Goal: Task Accomplishment & Management: Complete application form

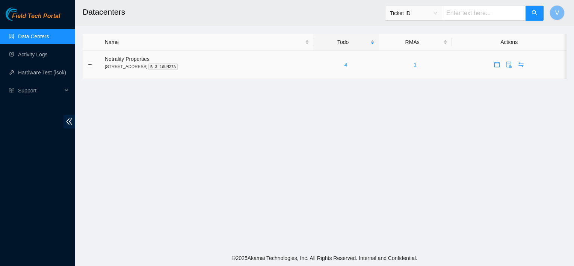
click at [348, 65] on link "4" at bounding box center [346, 65] width 3 height 6
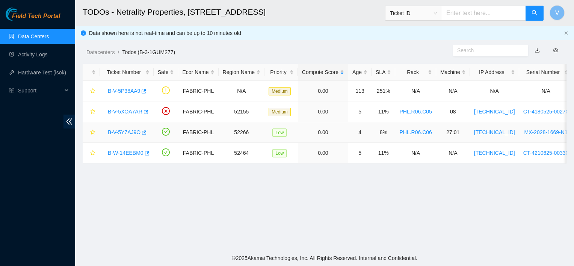
click at [130, 131] on link "B-V-5Y7AJ9O" at bounding box center [124, 132] width 33 height 6
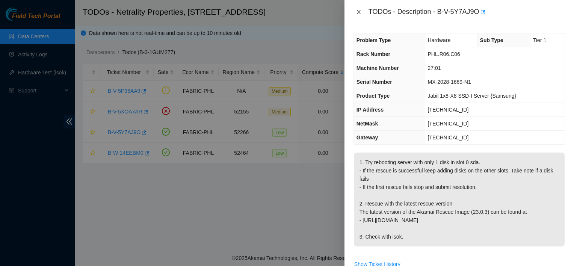
click at [359, 10] on icon "close" at bounding box center [359, 12] width 6 height 6
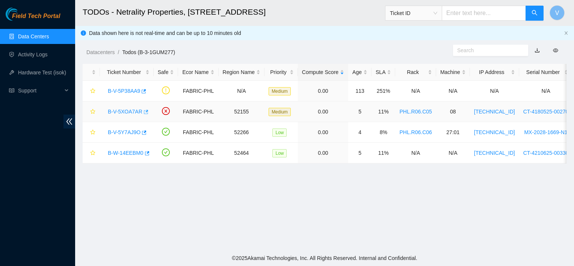
click at [145, 112] on icon "button" at bounding box center [146, 112] width 5 height 4
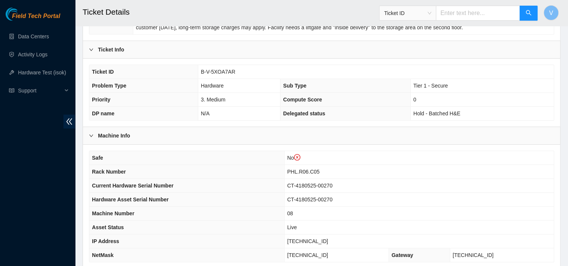
scroll to position [161, 0]
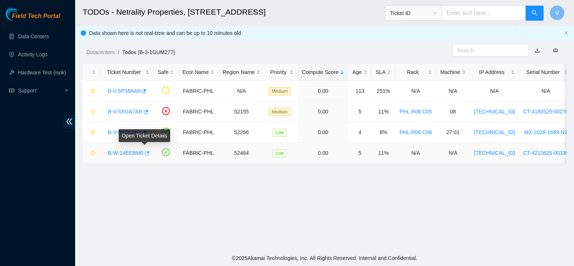
click at [147, 152] on button "button" at bounding box center [147, 153] width 6 height 12
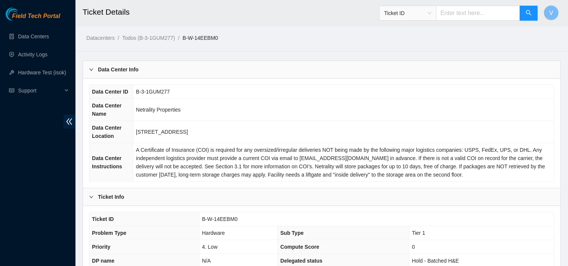
click at [370, 159] on span "A Certificate of Insurance (COI) is required for any oversized/irregular delive…" at bounding box center [341, 162] width 410 height 31
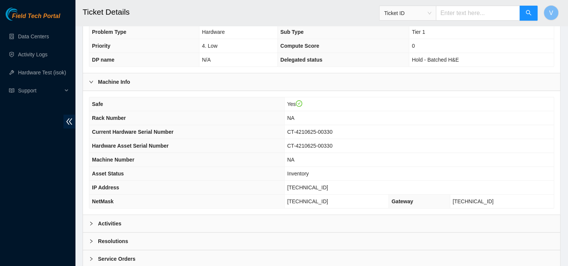
scroll to position [242, 0]
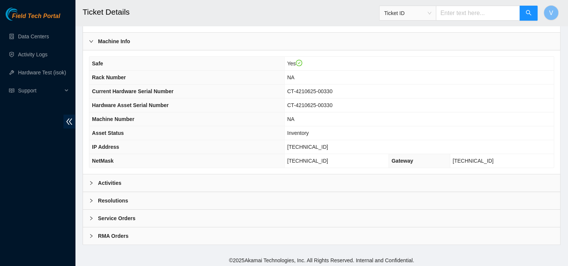
click at [113, 181] on b "Activities" at bounding box center [109, 183] width 23 height 8
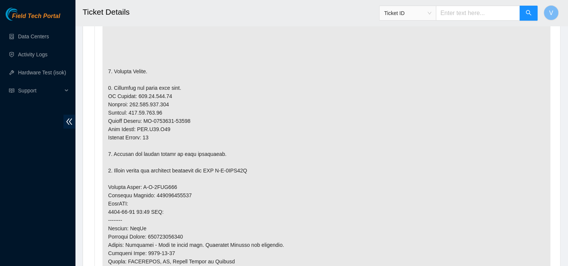
scroll to position [485, 0]
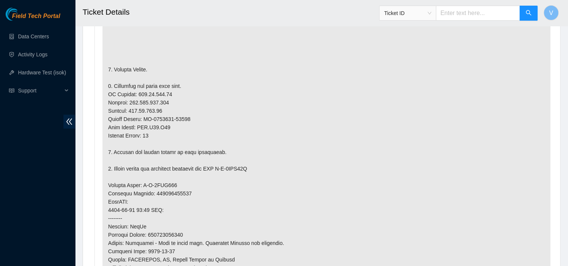
click at [494, 113] on p at bounding box center [327, 185] width 448 height 433
drag, startPoint x: 169, startPoint y: 91, endPoint x: 135, endPoint y: 95, distance: 34.4
click at [135, 95] on p at bounding box center [327, 185] width 448 height 433
copy p "[TECHNICAL_ID]"
click at [178, 125] on p at bounding box center [327, 185] width 448 height 433
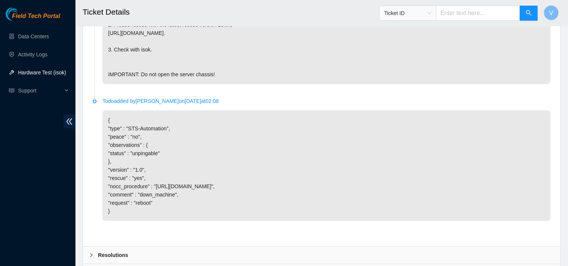
scroll to position [2472, 0]
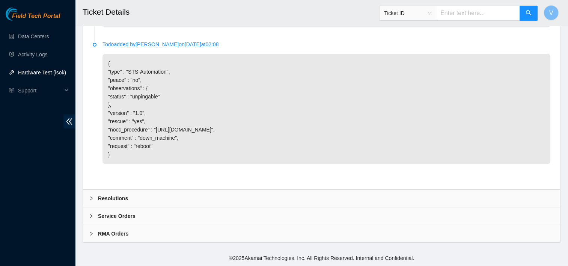
click at [165, 200] on div "Resolutions" at bounding box center [322, 198] width 478 height 17
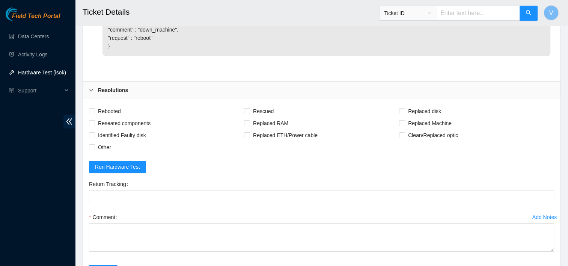
scroll to position [2567, 0]
click at [120, 116] on span "Rebooted" at bounding box center [109, 110] width 29 height 12
click at [94, 113] on input "Rebooted" at bounding box center [91, 109] width 5 height 5
checkbox input "true"
click at [414, 128] on span "Replaced Machine" at bounding box center [430, 122] width 50 height 12
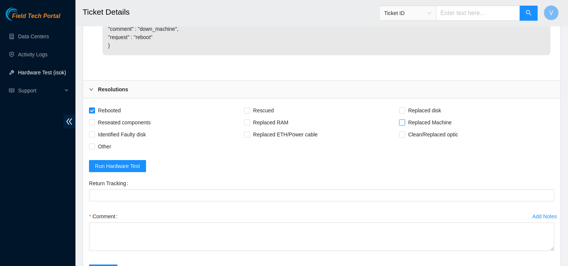
click at [405, 125] on input "Replaced Machine" at bounding box center [401, 121] width 5 height 5
checkbox input "true"
click at [218, 168] on form "Rebooted Rescued Replaced disk Reseated components Replaced RAM Replaced Machin…" at bounding box center [322, 194] width 466 height 181
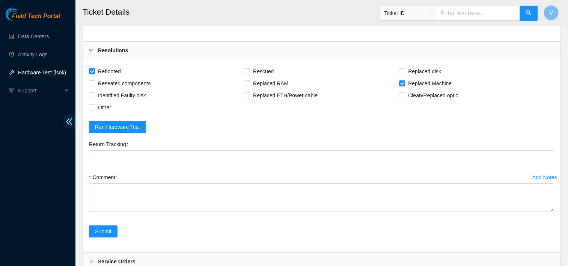
scroll to position [2607, 0]
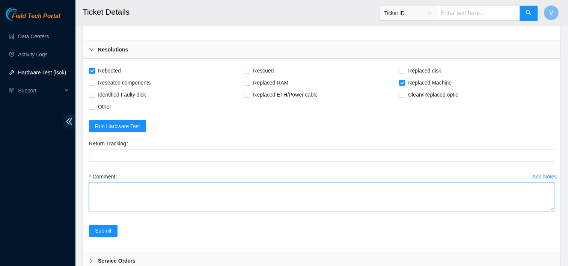
click at [154, 211] on textarea "Comment" at bounding box center [322, 197] width 466 height 29
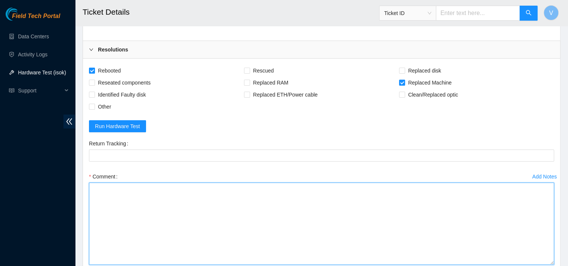
drag, startPoint x: 552, startPoint y: 224, endPoint x: 553, endPoint y: 278, distance: 54.1
paste textarea "Removed faulty disk s/n: (), replaced with new disk s/n: () -RMA Return: -Retur…"
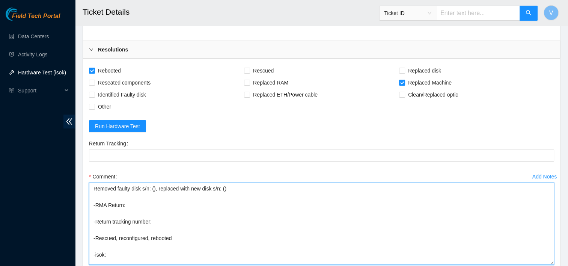
scroll to position [2613, 0]
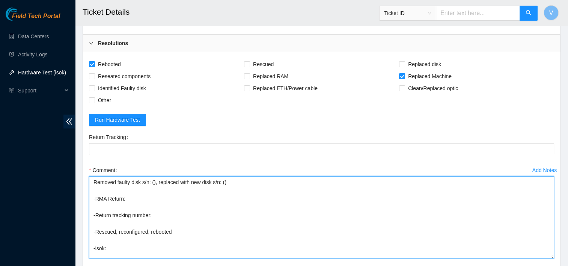
click at [140, 198] on textarea "Removed faulty disk s/n: (), replaced with new disk s/n: () -RMA Return: -Retur…" at bounding box center [322, 217] width 466 height 82
click at [215, 197] on textarea "Removed faulty server s/n: (), replaced with new disk s/n: () -RMA Return: -Ret…" at bounding box center [322, 217] width 466 height 82
click at [233, 196] on textarea "Removed faulty server s/n: (), replaced with new server s/n: () -RMA Return: -R…" at bounding box center [322, 217] width 466 height 82
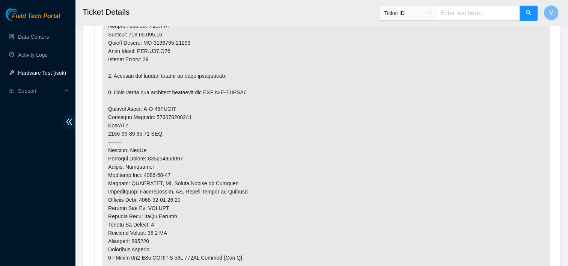
scroll to position [1385, 0]
drag, startPoint x: 174, startPoint y: 165, endPoint x: 170, endPoint y: 108, distance: 57.3
drag, startPoint x: 170, startPoint y: 108, endPoint x: 364, endPoint y: 83, distance: 196.2
click at [364, 83] on p at bounding box center [327, 109] width 448 height 433
drag, startPoint x: 193, startPoint y: 42, endPoint x: 144, endPoint y: 41, distance: 48.9
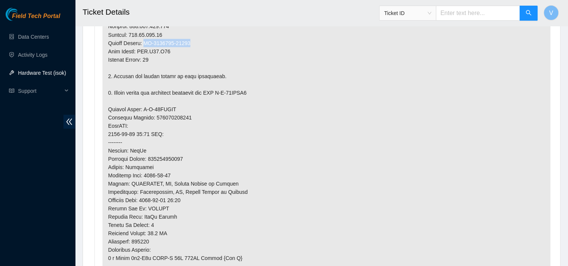
click at [144, 41] on p at bounding box center [327, 109] width 448 height 433
copy p "CT-4210625-00330"
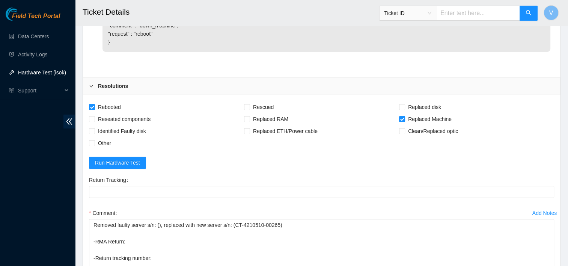
scroll to position [2719, 0]
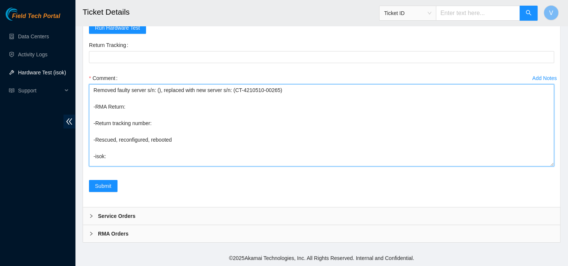
click at [158, 91] on textarea "Removed faulty server s/n: (), replaced with new server s/n: (CT-4210510-00265)…" at bounding box center [322, 125] width 466 height 82
paste textarea "CT-4210625-00330"
click at [130, 106] on textarea "Removed faulty server s/n: (CT-4210625-00330), replaced with new server s/n: (C…" at bounding box center [322, 125] width 466 height 82
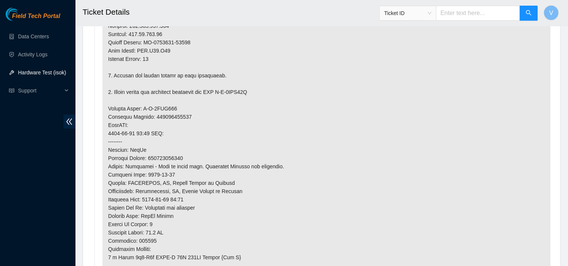
scroll to position [566, 0]
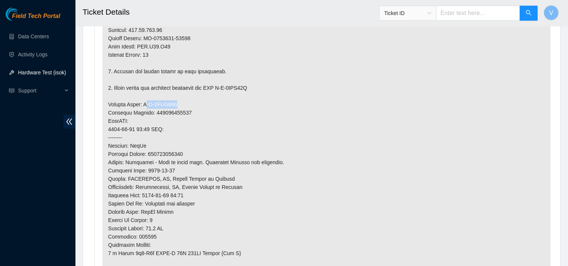
drag, startPoint x: 177, startPoint y: 102, endPoint x: 144, endPoint y: 101, distance: 33.4
click at [144, 101] on p at bounding box center [327, 104] width 448 height 433
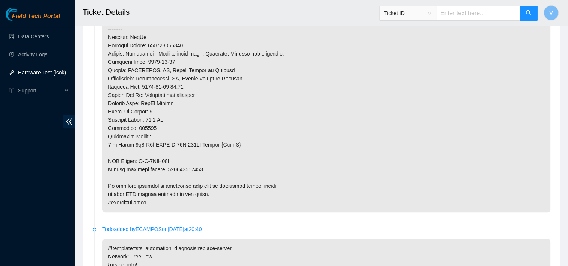
scroll to position [674, 0]
drag, startPoint x: 169, startPoint y: 159, endPoint x: 139, endPoint y: 160, distance: 30.1
copy p "B-V-5WAJ07I"
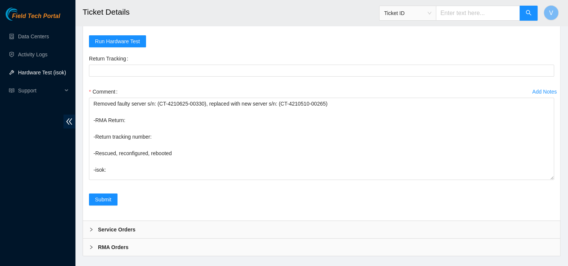
scroll to position [2719, 0]
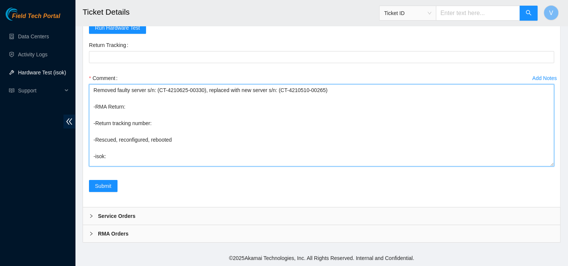
click at [132, 106] on textarea "Removed faulty server s/n: (CT-4210625-00330), replaced with new server s/n: (C…" at bounding box center [322, 125] width 466 height 82
paste textarea "B-V-5WAJ07I"
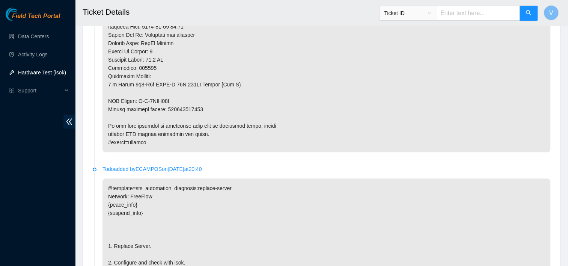
scroll to position [735, 0]
type textarea "Removed faulty server s/n: (CT-4210625-00330), replaced with new server s/n: (C…"
copy p "417328431030"
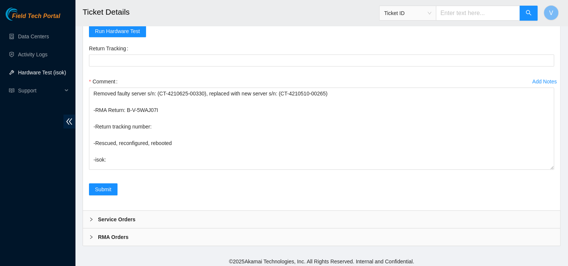
scroll to position [2719, 0]
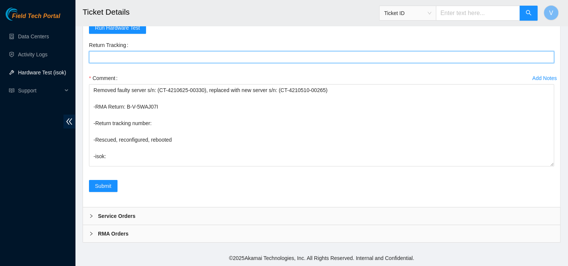
click at [125, 54] on Tracking "Return Tracking" at bounding box center [322, 57] width 466 height 12
paste Tracking "417328431030"
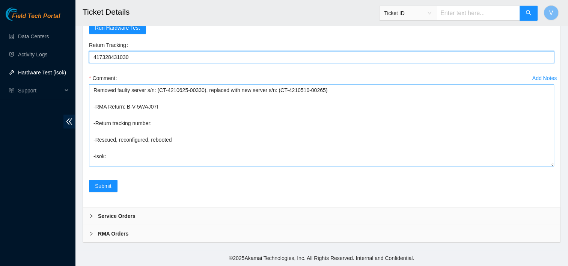
type Tracking "417328431030"
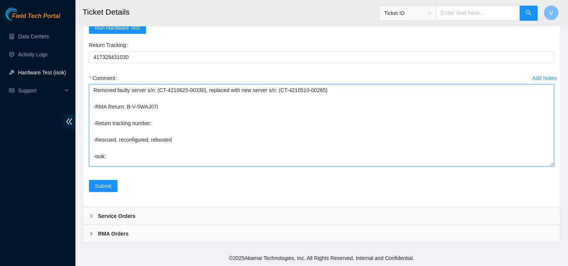
click at [166, 128] on textarea "Removed faulty server s/n: (CT-4210625-00330), replaced with new server s/n: (C…" at bounding box center [322, 125] width 466 height 82
click at [155, 124] on textarea "Removed faulty server s/n: (CT-4210625-00330), replaced with new server s/n: (C…" at bounding box center [322, 125] width 466 height 82
paste textarea "417328431030"
click at [128, 163] on textarea "Removed faulty server s/n: (CT-4210625-00330), replaced with new server s/n: (C…" at bounding box center [322, 125] width 466 height 82
paste textarea "184.25.204.73 : passed: ok"
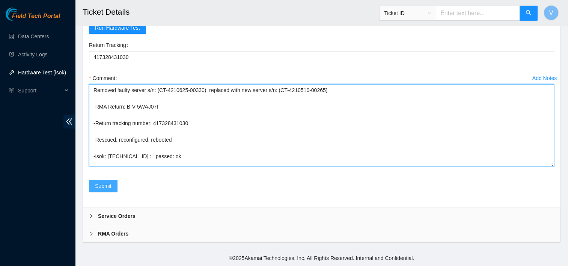
type textarea "Removed faulty server s/n: (CT-4210625-00330), replaced with new server s/n: (C…"
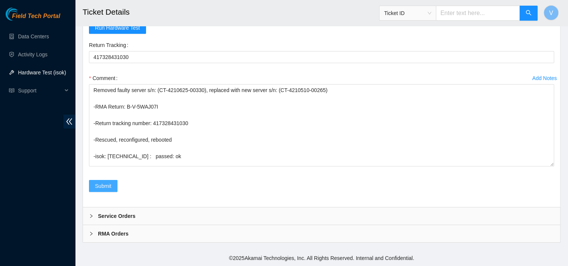
click at [108, 184] on span "Submit" at bounding box center [103, 186] width 17 height 8
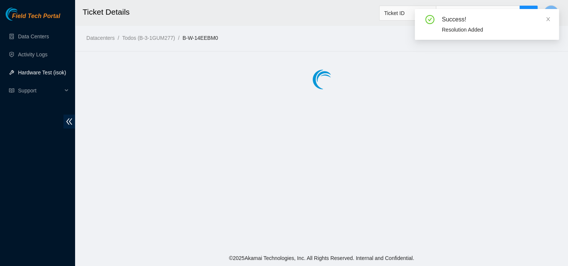
scroll to position [0, 0]
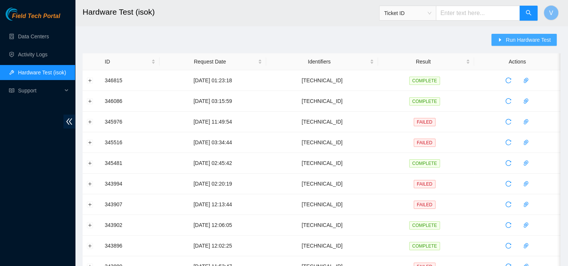
click at [520, 41] on span "Run Hardware Test" at bounding box center [528, 40] width 45 height 8
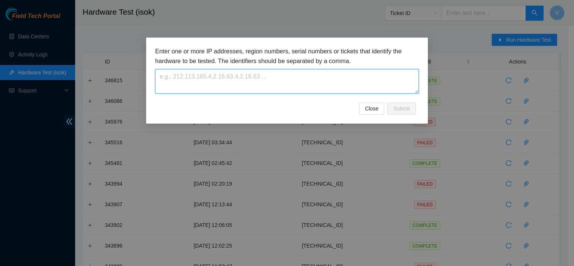
click at [248, 86] on textarea at bounding box center [287, 81] width 264 height 24
paste textarea "[TECHNICAL_ID]"
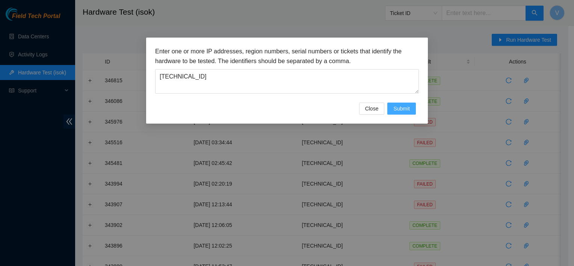
click at [402, 107] on span "Submit" at bounding box center [401, 108] width 17 height 8
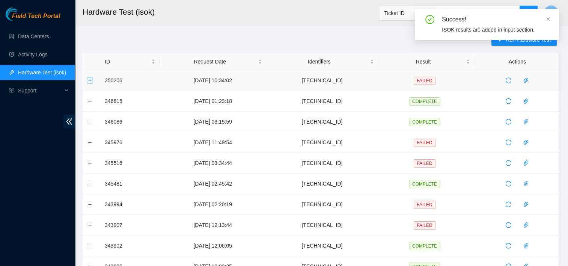
click at [90, 82] on button "Expand row" at bounding box center [90, 80] width 6 height 6
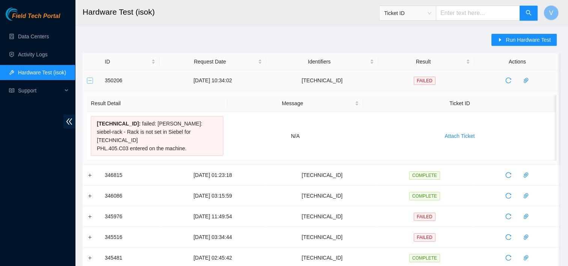
click at [91, 79] on button "Collapse row" at bounding box center [90, 80] width 6 height 6
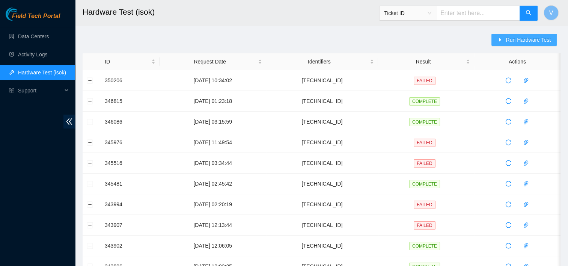
click at [511, 35] on button "Run Hardware Test" at bounding box center [524, 40] width 65 height 12
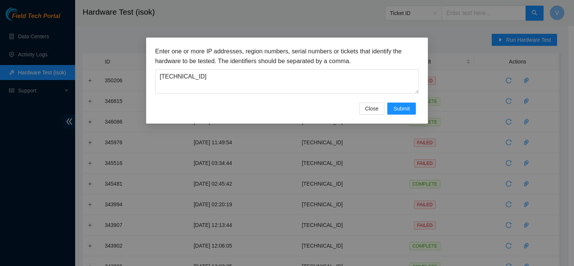
click at [250, 115] on div "Enter one or more IP addresses, region numbers, serial numbers or tickets that …" at bounding box center [287, 81] width 282 height 86
click at [406, 110] on span "Submit" at bounding box center [401, 108] width 17 height 8
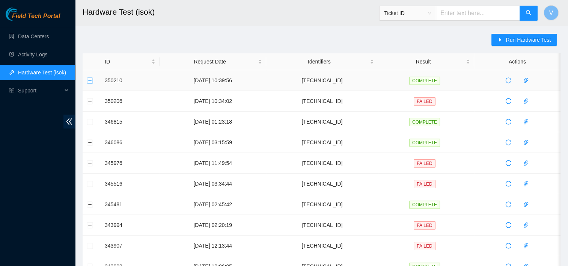
click at [89, 80] on button "Expand row" at bounding box center [90, 80] width 6 height 6
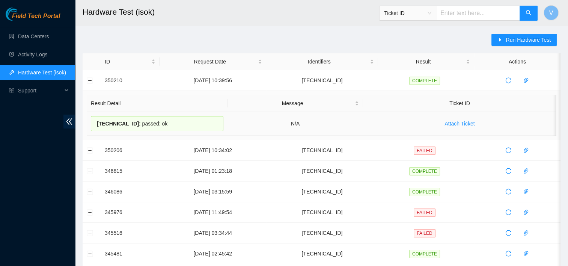
drag, startPoint x: 167, startPoint y: 125, endPoint x: 97, endPoint y: 128, distance: 69.6
click at [97, 128] on div "184.25.204.73 : passed: ok" at bounding box center [157, 123] width 133 height 15
copy div "184.25.204.73 : passed: ok"
click at [94, 79] on td at bounding box center [92, 80] width 18 height 21
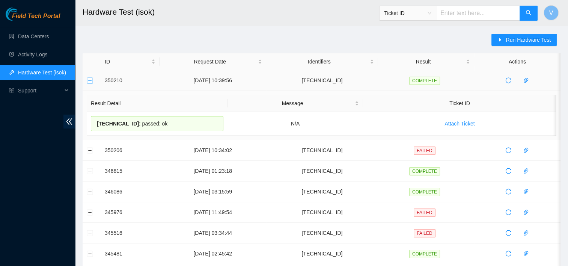
click at [90, 79] on button "Collapse row" at bounding box center [90, 80] width 6 height 6
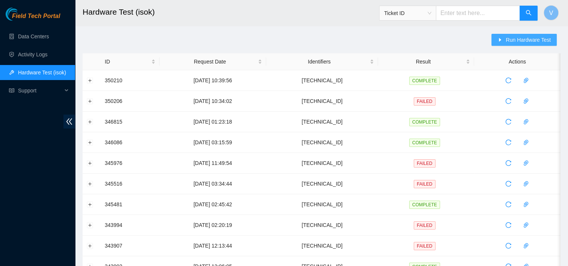
click at [537, 39] on span "Run Hardware Test" at bounding box center [528, 40] width 45 height 8
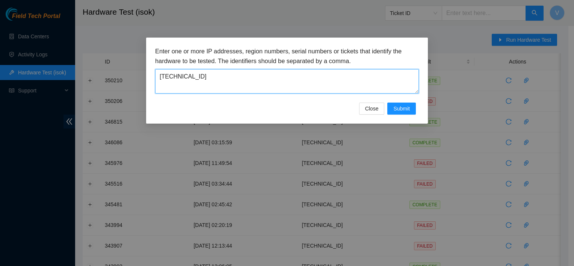
click at [382, 73] on textarea "[TECHNICAL_ID]" at bounding box center [287, 81] width 264 height 24
paste textarea "23.46.12.4"
type textarea "[TECHNICAL_ID]"
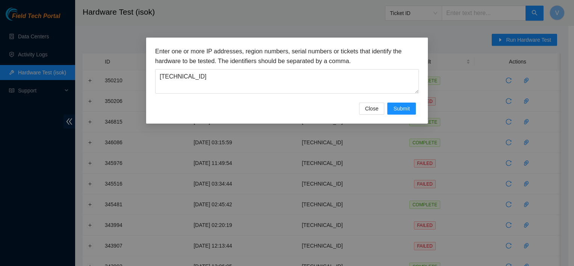
click at [449, 29] on div "Enter one or more IP addresses, region numbers, serial numbers or tickets that …" at bounding box center [287, 133] width 574 height 266
click at [408, 105] on span "Submit" at bounding box center [401, 108] width 17 height 8
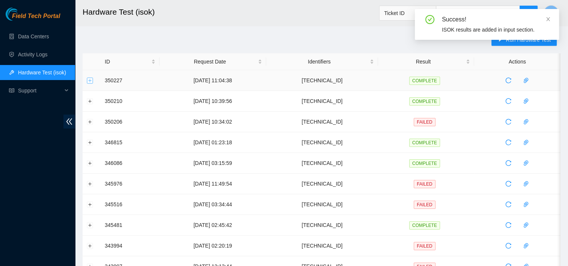
click at [90, 79] on button "Expand row" at bounding box center [90, 80] width 6 height 6
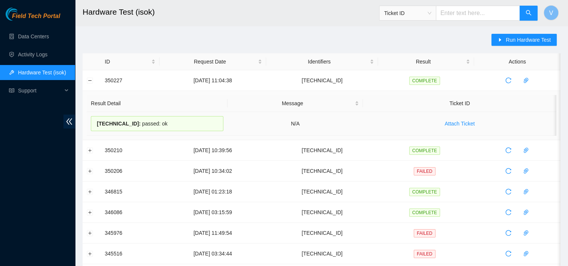
drag, startPoint x: 175, startPoint y: 124, endPoint x: 98, endPoint y: 123, distance: 76.6
click at [98, 123] on div "23.46.12.43 : passed: ok" at bounding box center [157, 123] width 133 height 15
copy div "23.46.12.43 : passed: ok"
click at [86, 80] on td at bounding box center [92, 80] width 18 height 21
click at [89, 80] on button "Collapse row" at bounding box center [90, 80] width 6 height 6
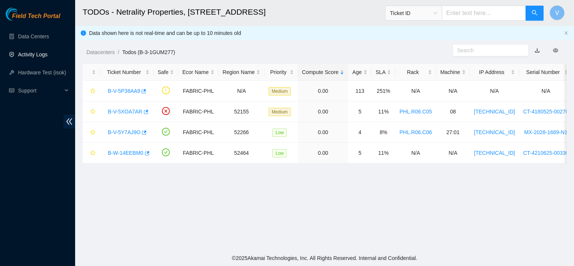
click at [35, 57] on link "Activity Logs" at bounding box center [33, 54] width 30 height 6
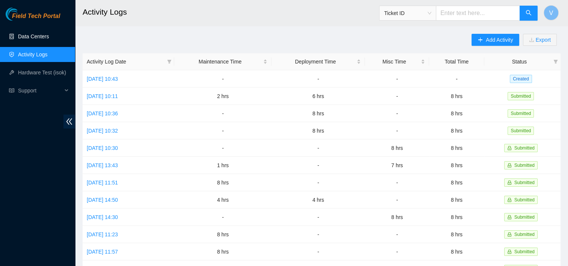
click at [42, 38] on link "Data Centers" at bounding box center [33, 36] width 31 height 6
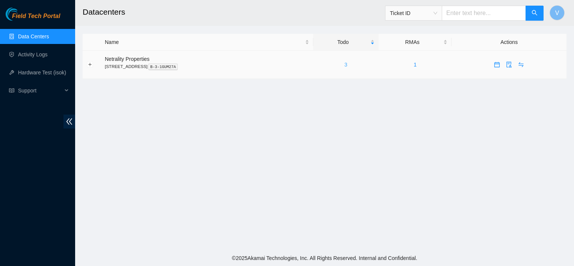
click at [348, 66] on link "3" at bounding box center [346, 65] width 3 height 6
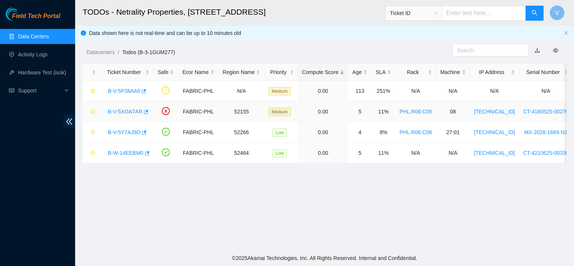
click at [133, 110] on link "B-V-5XOA7AR" at bounding box center [125, 112] width 35 height 6
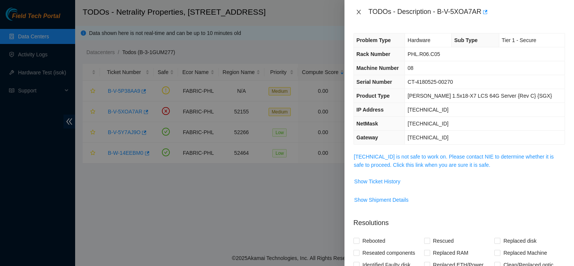
click at [359, 10] on icon "close" at bounding box center [359, 12] width 6 height 6
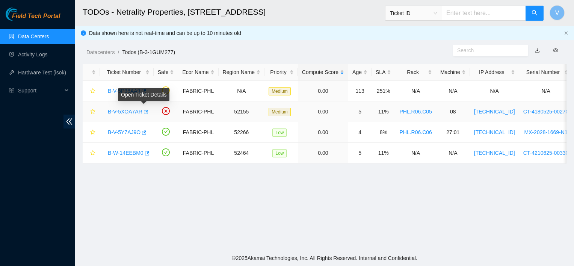
click at [144, 112] on icon "button" at bounding box center [146, 112] width 5 height 4
click at [25, 37] on link "Data Centers" at bounding box center [33, 36] width 31 height 6
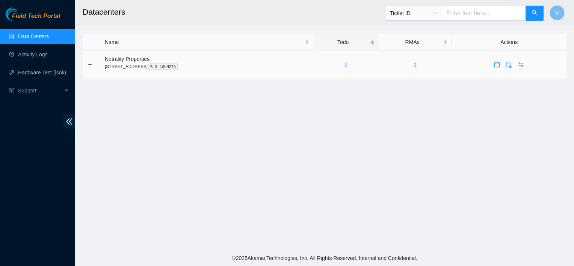
click at [348, 67] on link "2" at bounding box center [346, 65] width 3 height 6
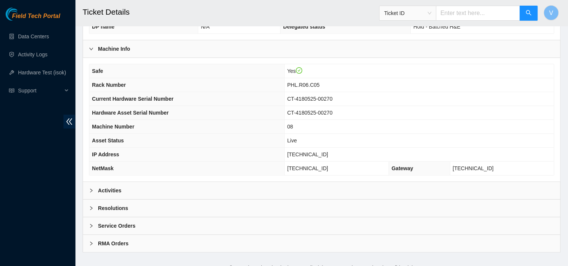
scroll to position [242, 0]
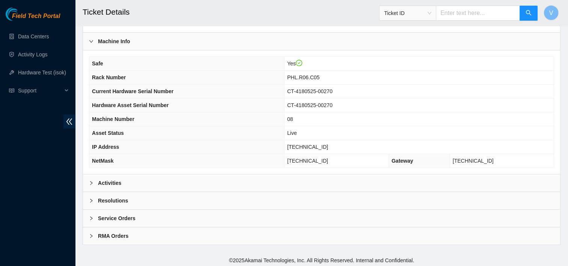
click at [155, 177] on div "Activities" at bounding box center [322, 182] width 478 height 17
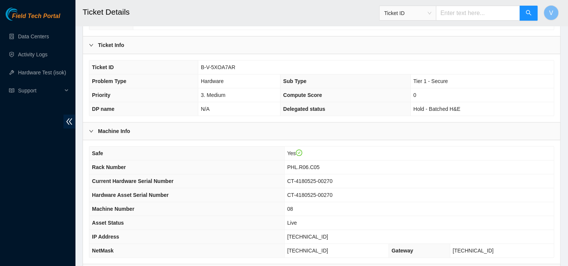
scroll to position [299, 0]
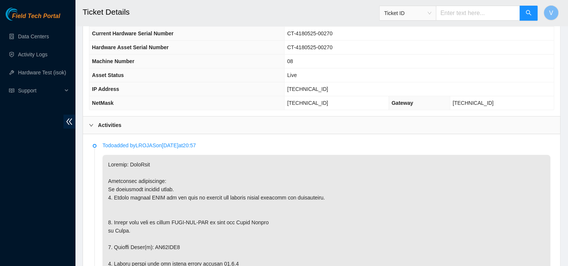
click at [125, 118] on div "Activities" at bounding box center [322, 124] width 478 height 17
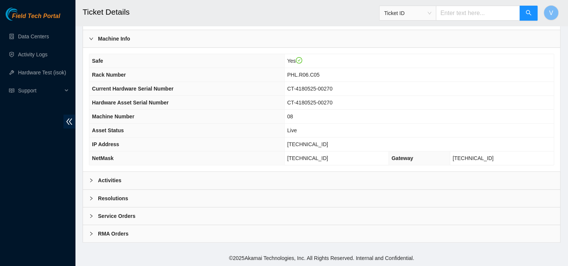
scroll to position [242, 0]
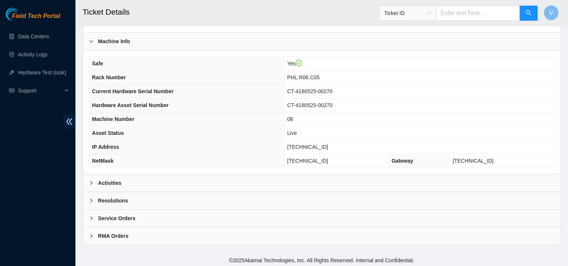
click at [111, 200] on b "Resolutions" at bounding box center [113, 200] width 30 height 8
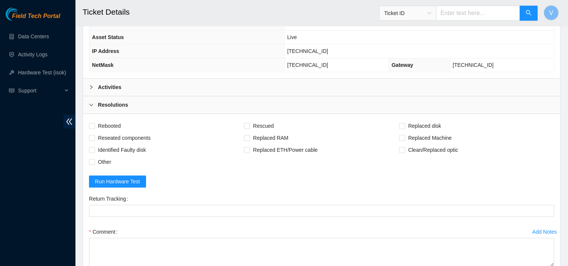
scroll to position [338, 0]
click at [117, 121] on span "Rebooted" at bounding box center [109, 125] width 29 height 12
click at [94, 122] on input "Rebooted" at bounding box center [91, 124] width 5 height 5
checkbox input "true"
click at [254, 124] on span "Rescued" at bounding box center [263, 125] width 27 height 12
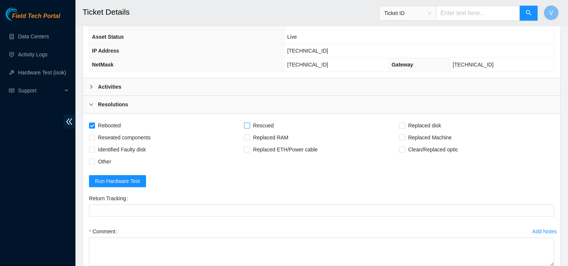
click at [249, 124] on input "Rescued" at bounding box center [246, 124] width 5 height 5
checkbox input "true"
click at [410, 121] on span "Replaced disk" at bounding box center [424, 125] width 39 height 12
click at [405, 122] on input "Replaced disk" at bounding box center [401, 124] width 5 height 5
checkbox input "true"
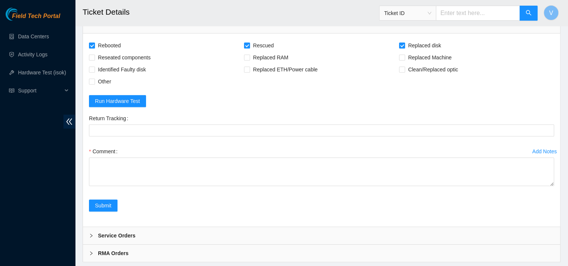
scroll to position [414, 0]
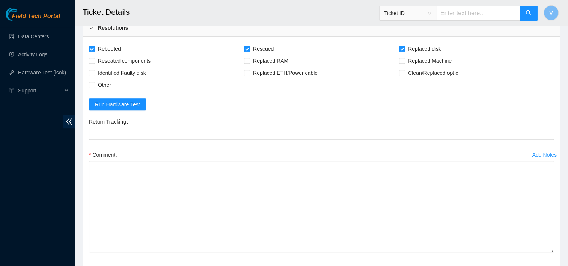
drag, startPoint x: 552, startPoint y: 184, endPoint x: 557, endPoint y: 248, distance: 64.1
click at [557, 248] on div "Add Notes Comment" at bounding box center [322, 207] width 472 height 117
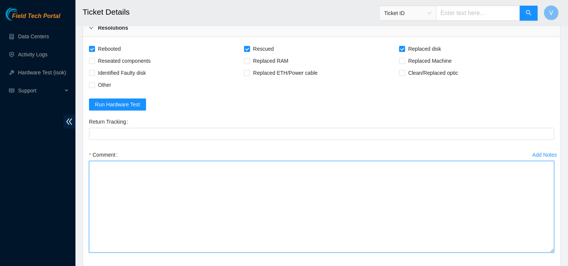
click at [357, 216] on textarea "Comment" at bounding box center [322, 207] width 466 height 92
paste textarea "Removed faulty disk s/n: (), replaced with new disk s/n: () -RMA Return: -Retur…"
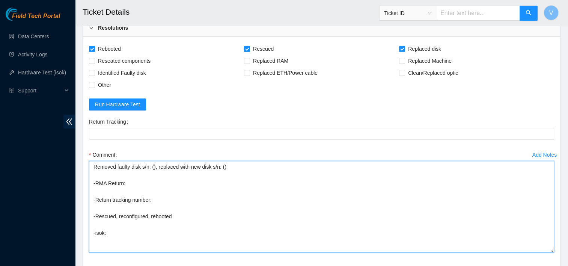
click at [223, 167] on textarea "Removed faulty disk s/n: (), replaced with new disk s/n: () -RMA Return: -Retur…" at bounding box center [322, 207] width 466 height 92
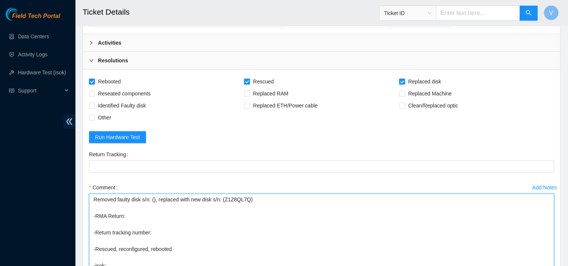
scroll to position [374, 0]
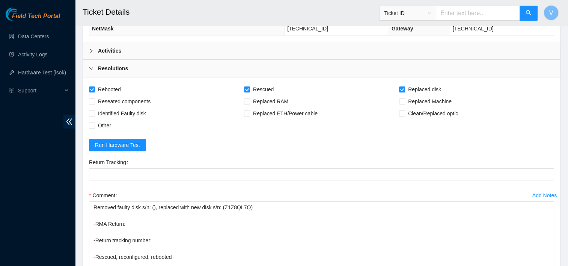
click at [120, 47] on b "Activities" at bounding box center [109, 51] width 23 height 8
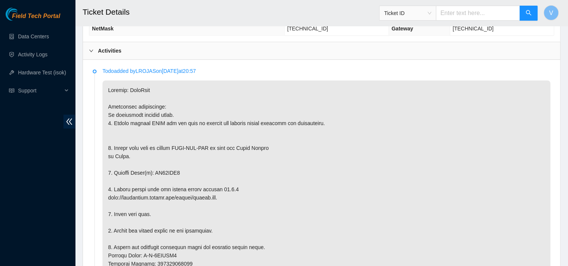
copy p "ZC16FLQ1"
click at [111, 47] on b "Activities" at bounding box center [109, 51] width 23 height 8
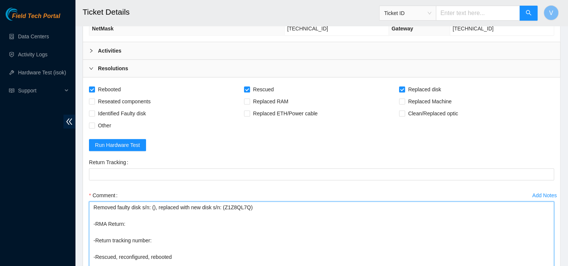
click at [152, 204] on textarea "Removed faulty disk s/n: (), replaced with new disk s/n: (Z1Z8QL7Q) -RMA Return…" at bounding box center [322, 247] width 466 height 92
paste textarea "ZC16FLQ1"
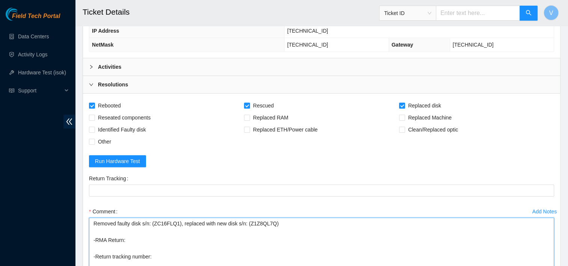
scroll to position [357, 0]
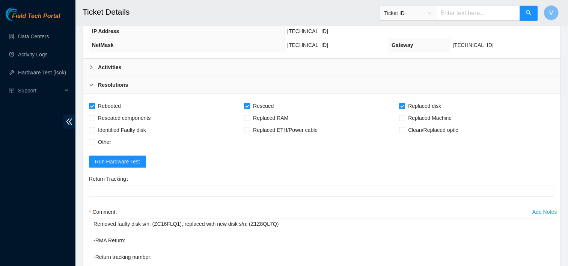
click at [115, 66] on b "Activities" at bounding box center [109, 67] width 23 height 8
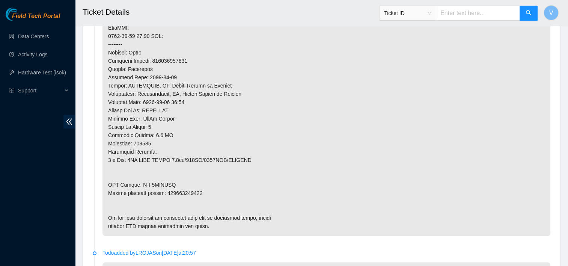
scroll to position [627, 0]
drag, startPoint x: 174, startPoint y: 183, endPoint x: 140, endPoint y: 181, distance: 34.6
click at [140, 181] on p at bounding box center [327, 31] width 448 height 408
copy p "B-V-5XTEONC"
click at [140, 181] on p at bounding box center [327, 31] width 448 height 408
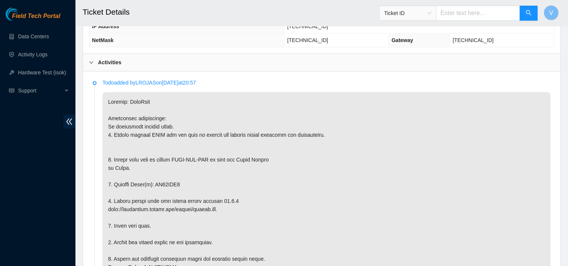
scroll to position [355, 0]
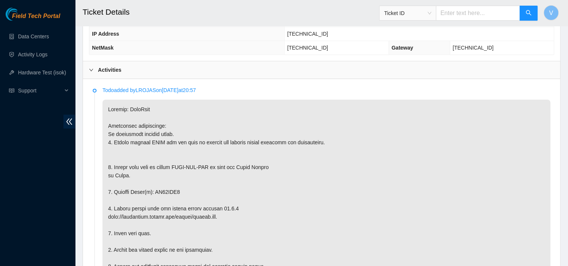
click at [109, 61] on div "Activities" at bounding box center [322, 69] width 478 height 17
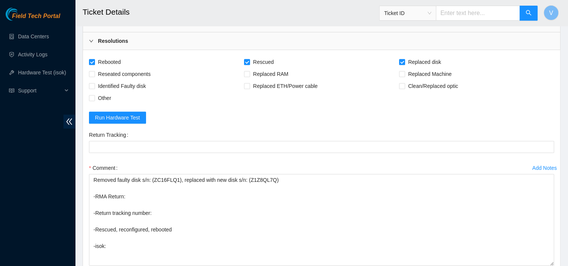
scroll to position [429, 0]
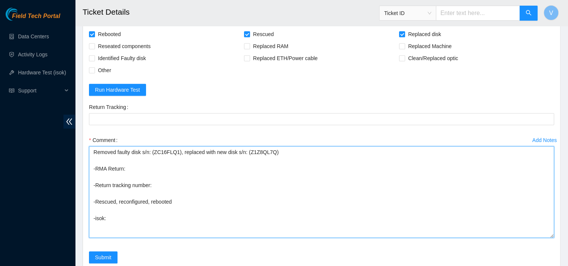
click at [165, 168] on textarea "Removed faulty disk s/n: (ZC16FLQ1), replaced with new disk s/n: (Z1Z8QL7Q) -RM…" at bounding box center [322, 192] width 466 height 92
paste textarea "B-V-5XTEONC"
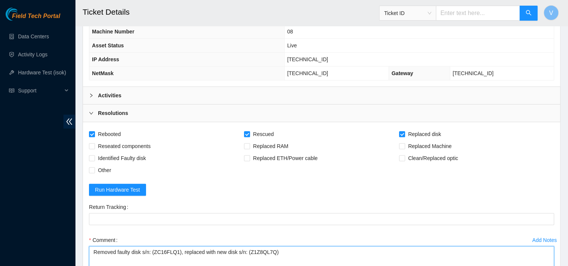
scroll to position [326, 0]
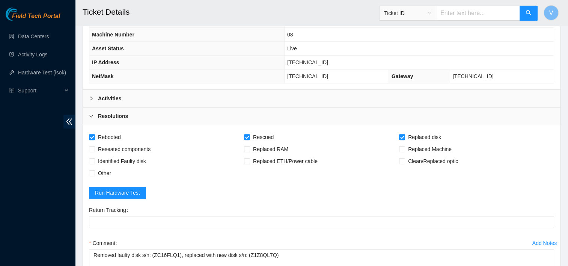
click at [125, 91] on div "Activities" at bounding box center [322, 98] width 478 height 17
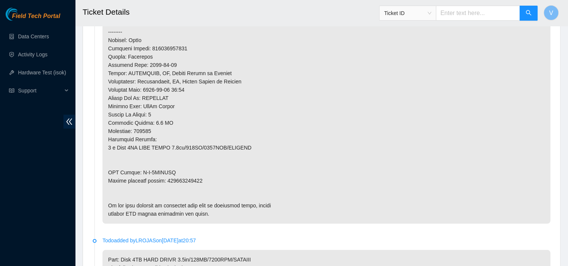
scroll to position [639, 0]
click at [177, 180] on p at bounding box center [327, 19] width 448 height 408
copy p "450826223953"
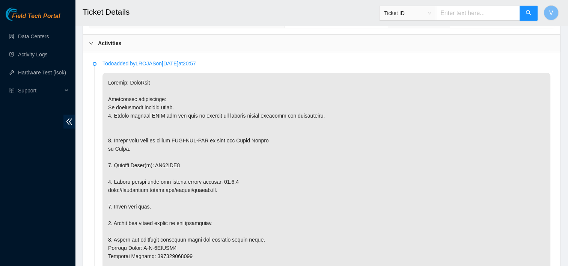
scroll to position [379, 0]
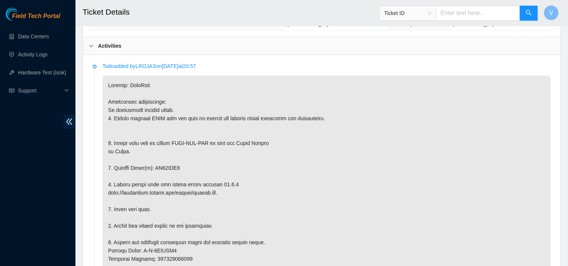
click at [118, 47] on b "Activities" at bounding box center [109, 46] width 23 height 8
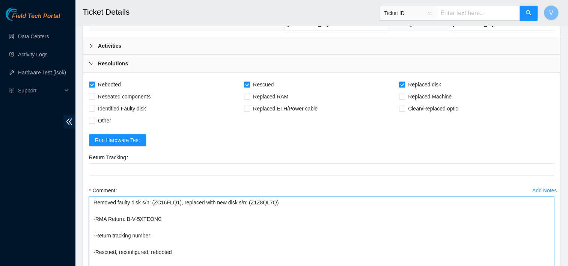
click at [161, 233] on textarea "Removed faulty disk s/n: (ZC16FLQ1), replaced with new disk s/n: (Z1Z8QL7Q) -RM…" at bounding box center [322, 242] width 466 height 92
paste textarea "450826223953"
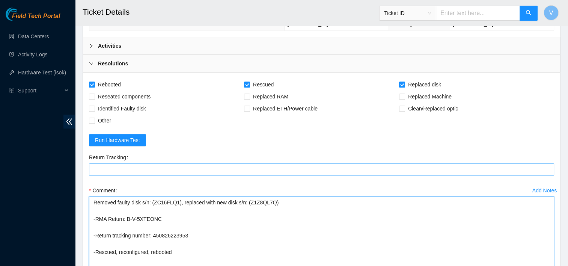
type textarea "Removed faulty disk s/n: (ZC16FLQ1), replaced with new disk s/n: (Z1Z8QL7Q) -RM…"
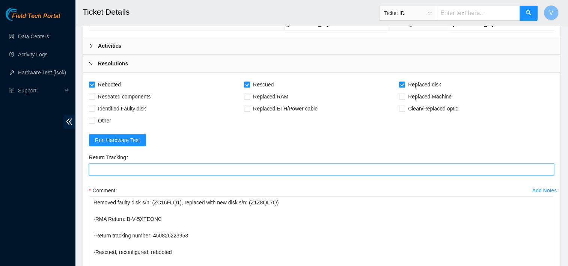
click at [159, 167] on Tracking "Return Tracking" at bounding box center [322, 169] width 466 height 12
paste Tracking "450826223953"
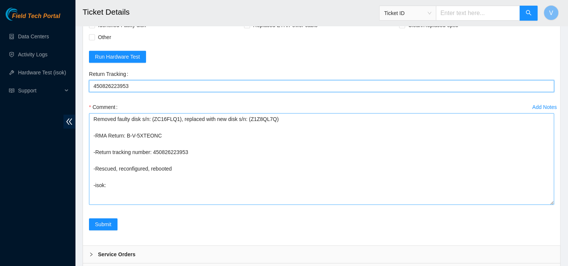
scroll to position [461, 0]
type Tracking "450826223953"
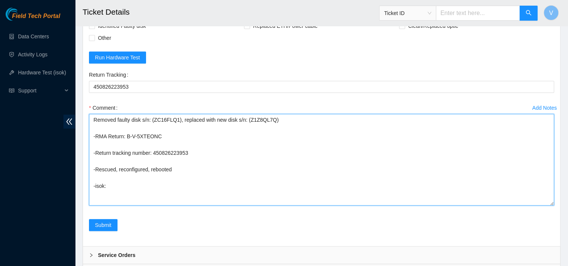
click at [137, 188] on textarea "Removed faulty disk s/n: (ZC16FLQ1), replaced with new disk s/n: (Z1Z8QL7Q) -RM…" at bounding box center [322, 160] width 466 height 92
click at [183, 139] on textarea "Removed faulty disk s/n: (ZC16FLQ1), replaced with new disk s/n: (Z1Z8QL7Q) -RM…" at bounding box center [322, 160] width 466 height 92
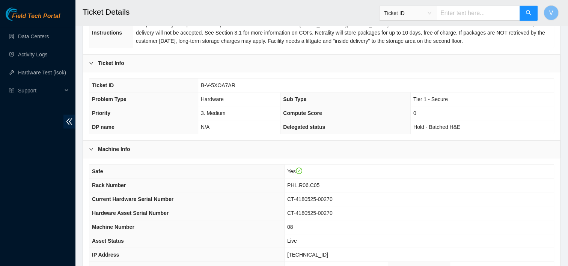
scroll to position [210, 0]
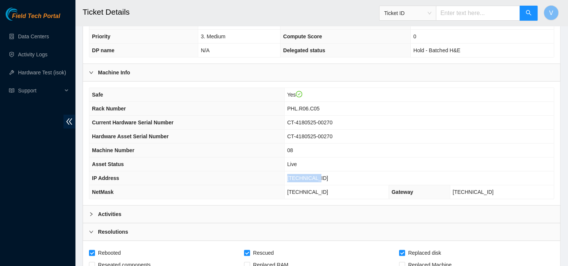
drag, startPoint x: 337, startPoint y: 176, endPoint x: 306, endPoint y: 177, distance: 30.5
click at [306, 177] on td "23.46.12.43" at bounding box center [419, 178] width 270 height 14
copy span "23.46.12.43"
click at [364, 150] on td "08" at bounding box center [419, 151] width 270 height 14
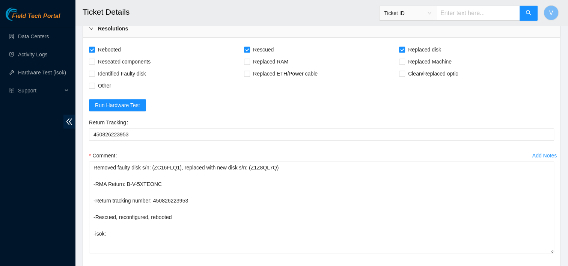
scroll to position [416, 0]
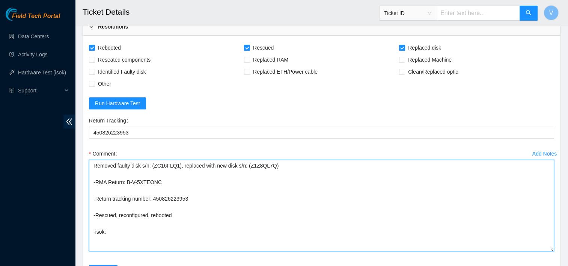
click at [127, 233] on textarea "Removed faulty disk s/n: (ZC16FLQ1), replaced with new disk s/n: (Z1Z8QL7Q) -RM…" at bounding box center [322, 206] width 466 height 92
paste textarea "23.46.12.43 : passed: ok"
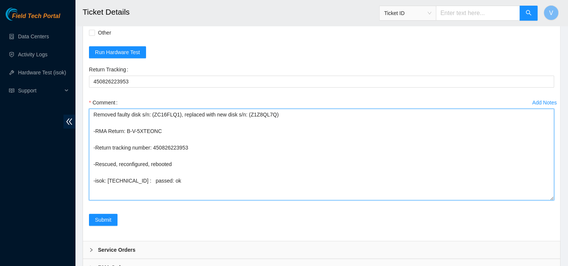
scroll to position [470, 0]
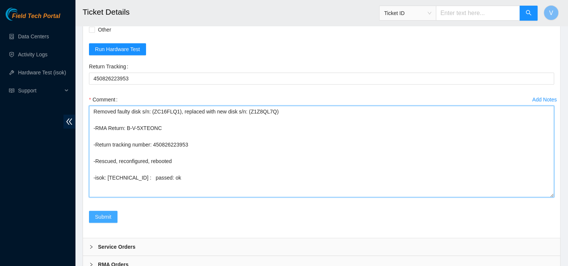
type textarea "Removed faulty disk s/n: (ZC16FLQ1), replaced with new disk s/n: (Z1Z8QL7Q) -RM…"
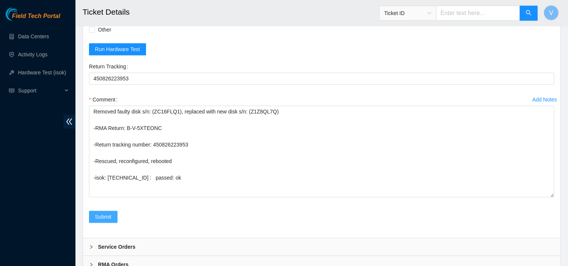
click at [110, 213] on span "Submit" at bounding box center [103, 217] width 17 height 8
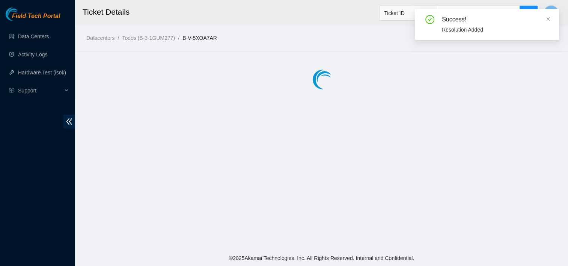
scroll to position [0, 0]
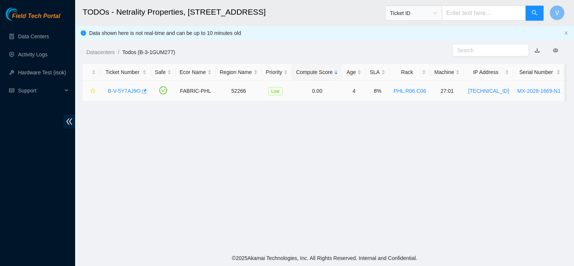
click at [122, 92] on link "B-V-5Y7AJ9O" at bounding box center [124, 91] width 33 height 6
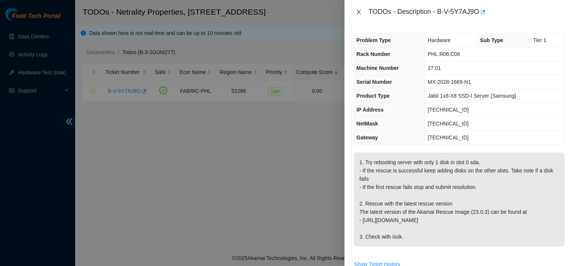
click at [359, 14] on icon "close" at bounding box center [359, 12] width 6 height 6
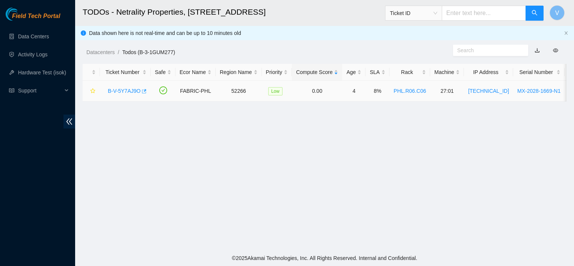
click at [143, 93] on icon "button" at bounding box center [144, 91] width 5 height 4
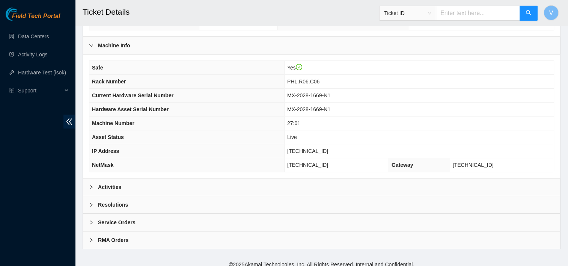
scroll to position [242, 0]
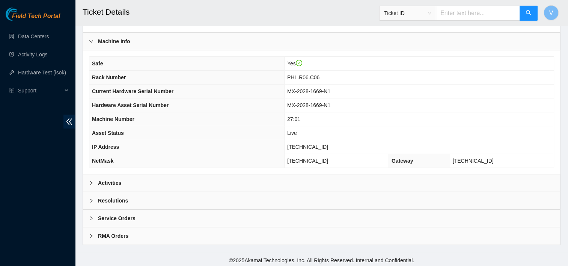
click at [118, 185] on div "Activities" at bounding box center [322, 182] width 478 height 17
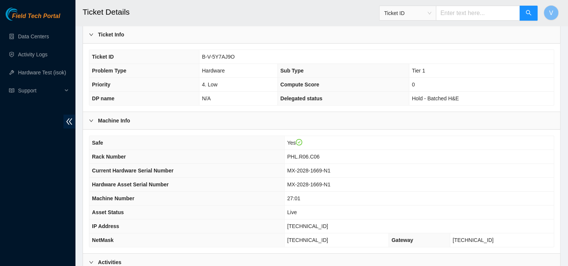
scroll to position [162, 0]
drag, startPoint x: 241, startPoint y: 56, endPoint x: 196, endPoint y: 51, distance: 45.4
click at [196, 51] on tr "Ticket ID B-V-5Y7AJ9O" at bounding box center [321, 58] width 465 height 14
copy tr "B-V-5Y7AJ9O"
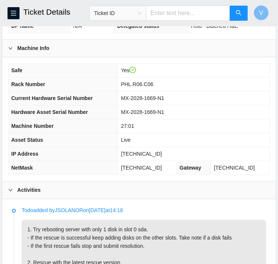
scroll to position [277, 0]
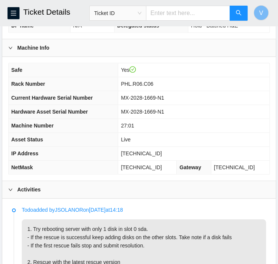
click at [125, 112] on td "MX-2028-1669-N1" at bounding box center [193, 112] width 151 height 14
click at [212, 87] on td "PHL.R06.C06" at bounding box center [193, 84] width 151 height 14
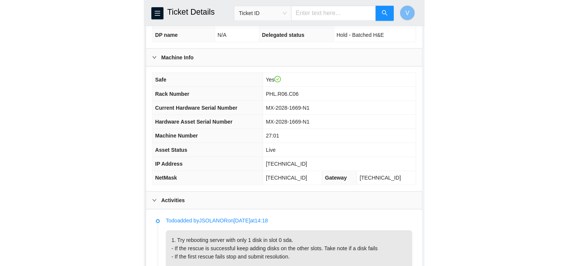
scroll to position [275, 0]
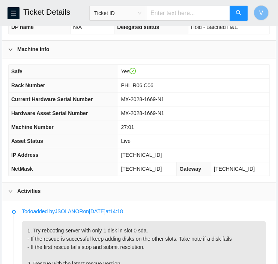
click at [145, 152] on span "[TECHNICAL_ID]" at bounding box center [141, 155] width 41 height 6
copy span "[TECHNICAL_ID]"
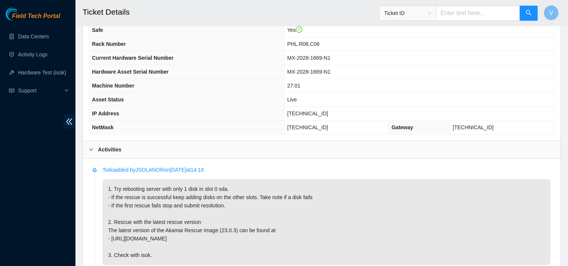
click at [209, 60] on th "Current Hardware Serial Number" at bounding box center [186, 58] width 195 height 14
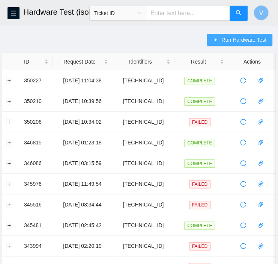
click at [230, 38] on span "Run Hardware Test" at bounding box center [244, 40] width 45 height 8
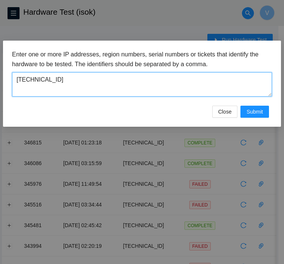
click at [144, 88] on textarea "23.46.12.43" at bounding box center [142, 84] width 260 height 24
paste textarea "[TECHNICAL_ID]"
type textarea "[TECHNICAL_ID]"
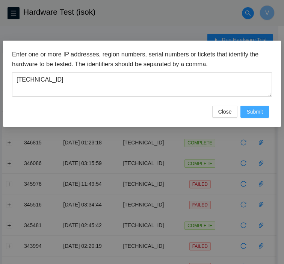
click at [263, 107] on span "Submit" at bounding box center [254, 111] width 17 height 8
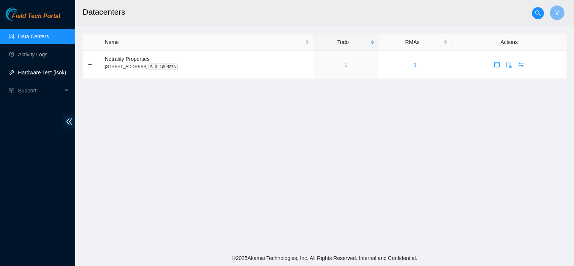
click at [32, 70] on link "Hardware Test (isok)" at bounding box center [42, 73] width 48 height 6
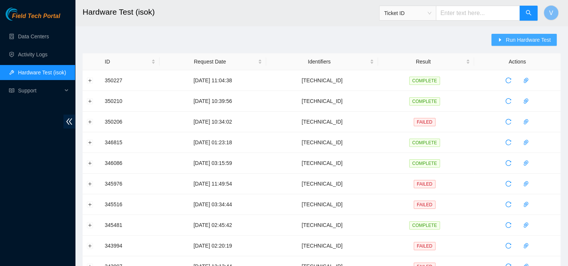
click at [284, 42] on span "Run Hardware Test" at bounding box center [528, 40] width 45 height 8
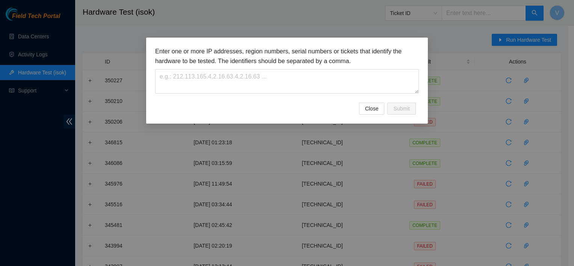
click at [284, 67] on div "Enter one or more IP addresses, region numbers, serial numbers or tickets that …" at bounding box center [287, 70] width 264 height 47
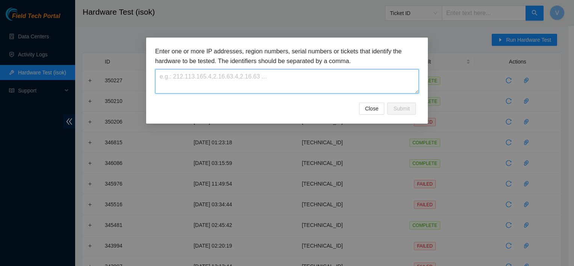
click at [284, 80] on textarea at bounding box center [287, 81] width 264 height 24
paste textarea "[TECHNICAL_ID]"
type textarea "[TECHNICAL_ID]"
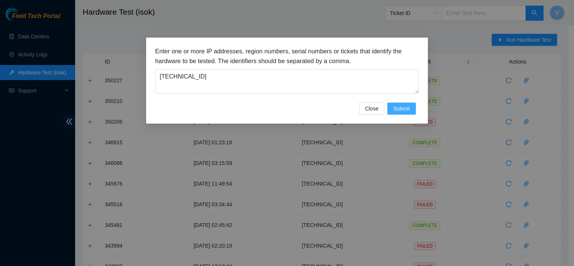
click at [284, 109] on span "Submit" at bounding box center [401, 108] width 17 height 8
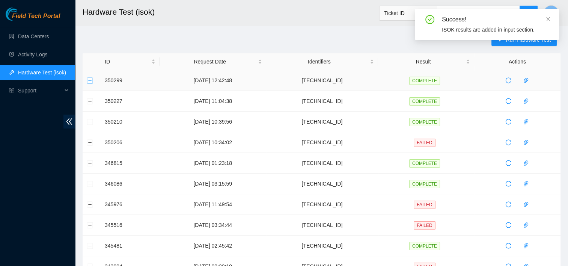
click at [88, 81] on button "Expand row" at bounding box center [90, 80] width 6 height 6
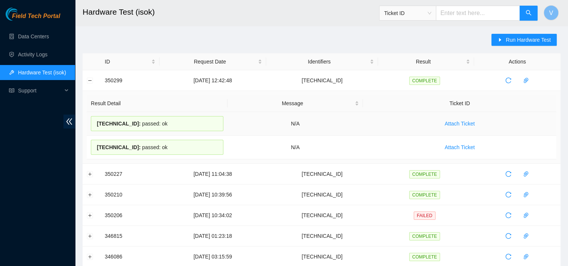
drag, startPoint x: 174, startPoint y: 126, endPoint x: 95, endPoint y: 128, distance: 78.2
click at [95, 128] on div "184.25.204.185 : passed: ok" at bounding box center [157, 123] width 133 height 15
copy div "184.25.204.185 : passed: ok"
click at [20, 76] on link "Hardware Test (isok)" at bounding box center [42, 73] width 48 height 6
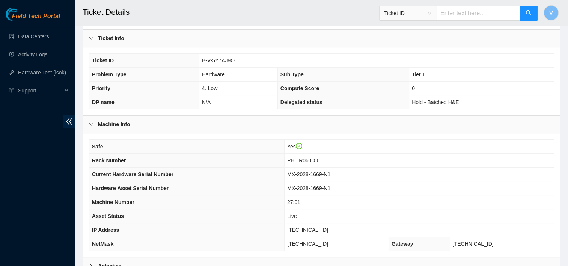
scroll to position [242, 0]
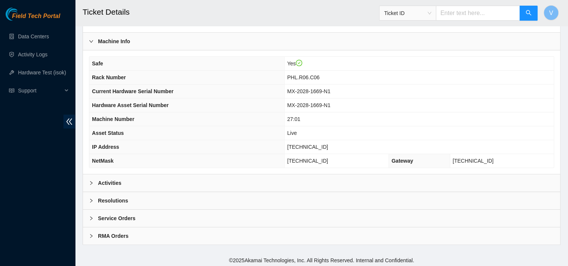
click at [141, 199] on div "Resolutions" at bounding box center [322, 200] width 478 height 17
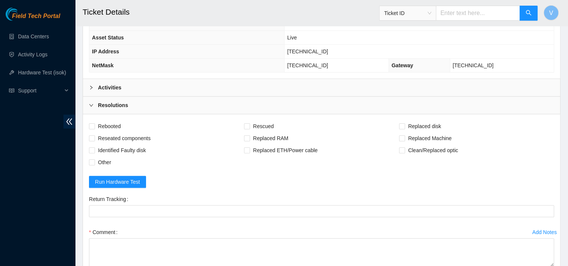
scroll to position [339, 0]
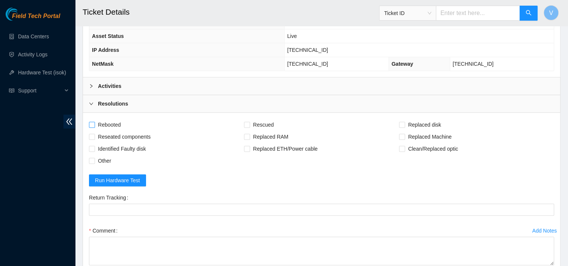
click at [112, 123] on span "Rebooted" at bounding box center [109, 125] width 29 height 12
click at [94, 123] on input "Rebooted" at bounding box center [91, 124] width 5 height 5
checkbox input "true"
click at [275, 123] on div "Rescued" at bounding box center [321, 125] width 155 height 12
click at [266, 123] on span "Rescued" at bounding box center [263, 125] width 27 height 12
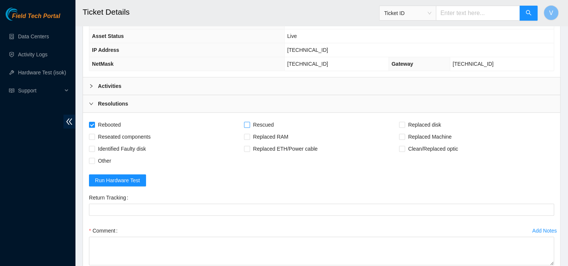
click at [249, 123] on input "Rescued" at bounding box center [246, 124] width 5 height 5
checkbox input "true"
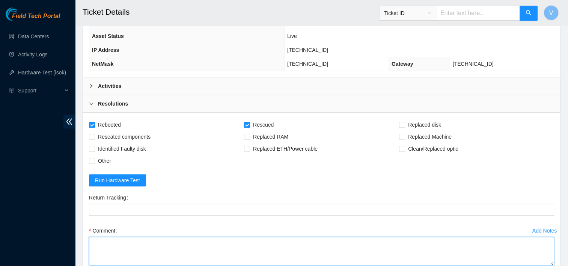
click at [119, 237] on textarea "Comment" at bounding box center [322, 251] width 466 height 29
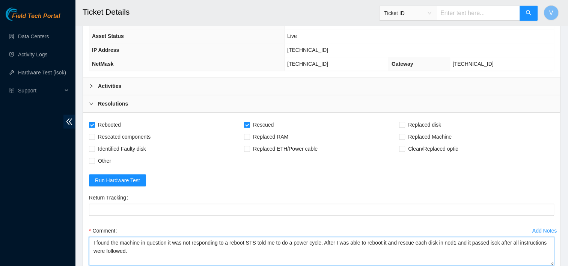
paste textarea "184.25.204.185 : passed: ok"
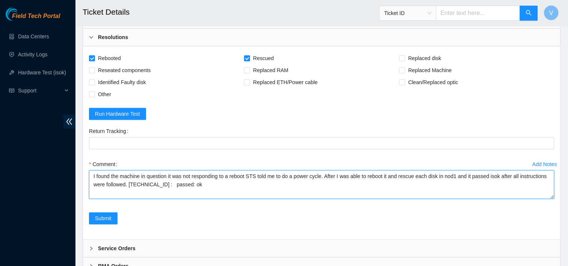
scroll to position [426, 0]
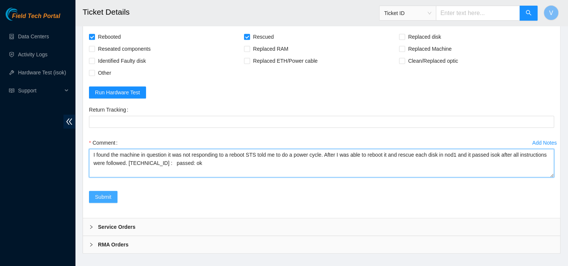
type textarea "I found the machine in question it was not responding to a reboot STS told me t…"
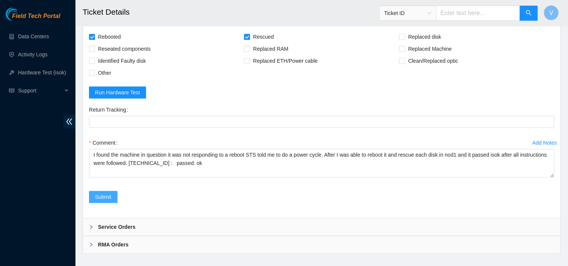
click at [106, 193] on span "Submit" at bounding box center [103, 197] width 17 height 8
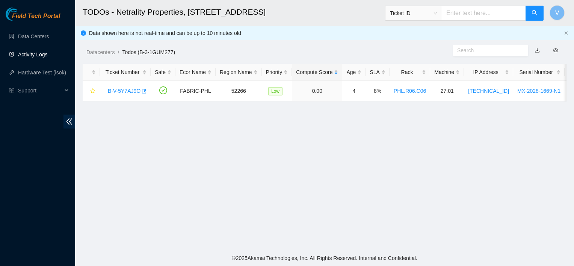
click at [30, 55] on link "Activity Logs" at bounding box center [33, 54] width 30 height 6
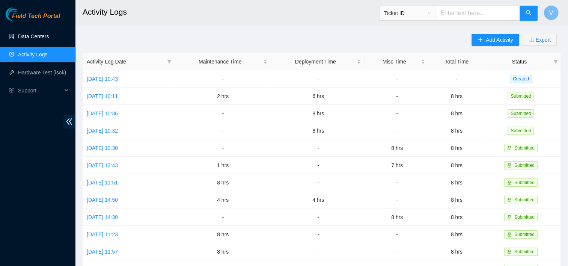
click at [49, 33] on link "Data Centers" at bounding box center [33, 36] width 31 height 6
